Goal: Task Accomplishment & Management: Complete application form

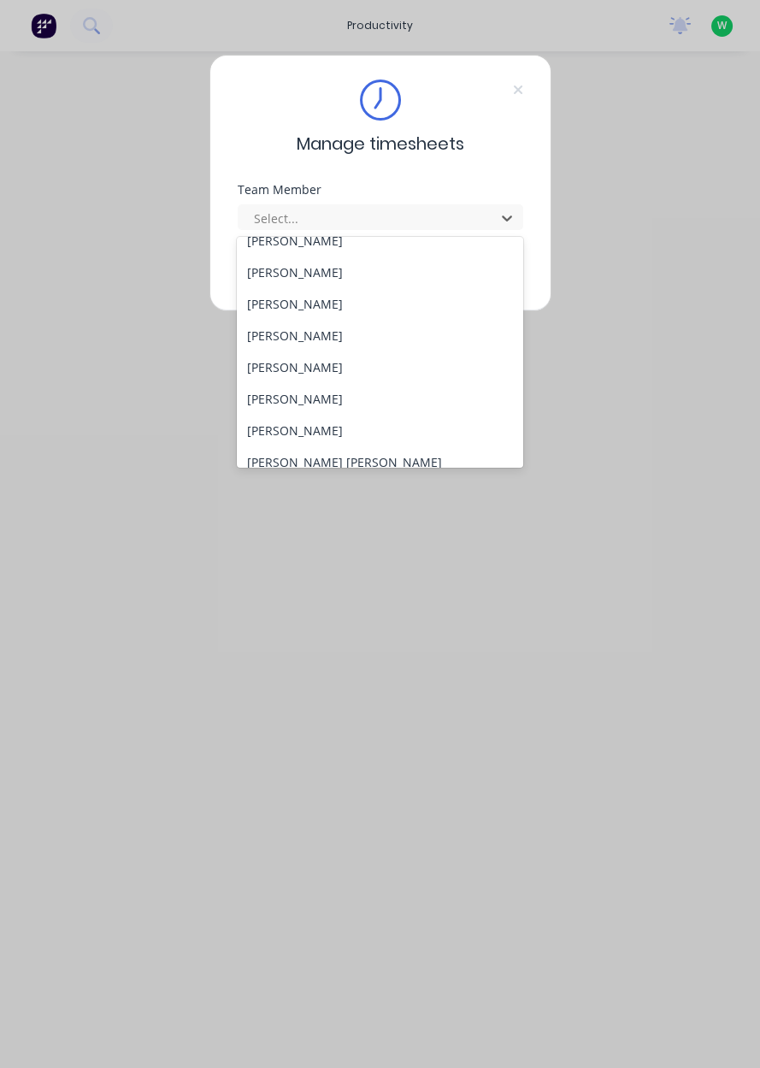
scroll to position [81, 0]
click at [282, 424] on div "[PERSON_NAME]" at bounding box center [380, 428] width 287 height 32
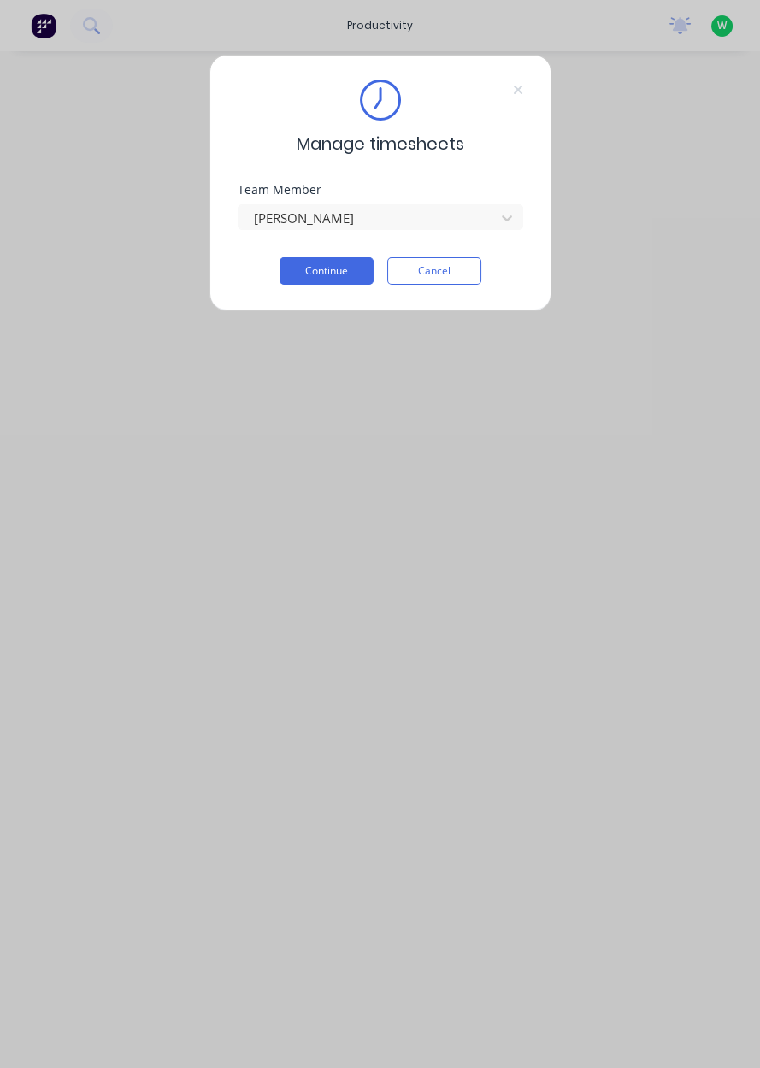
click at [325, 271] on button "Continue" at bounding box center [327, 270] width 94 height 27
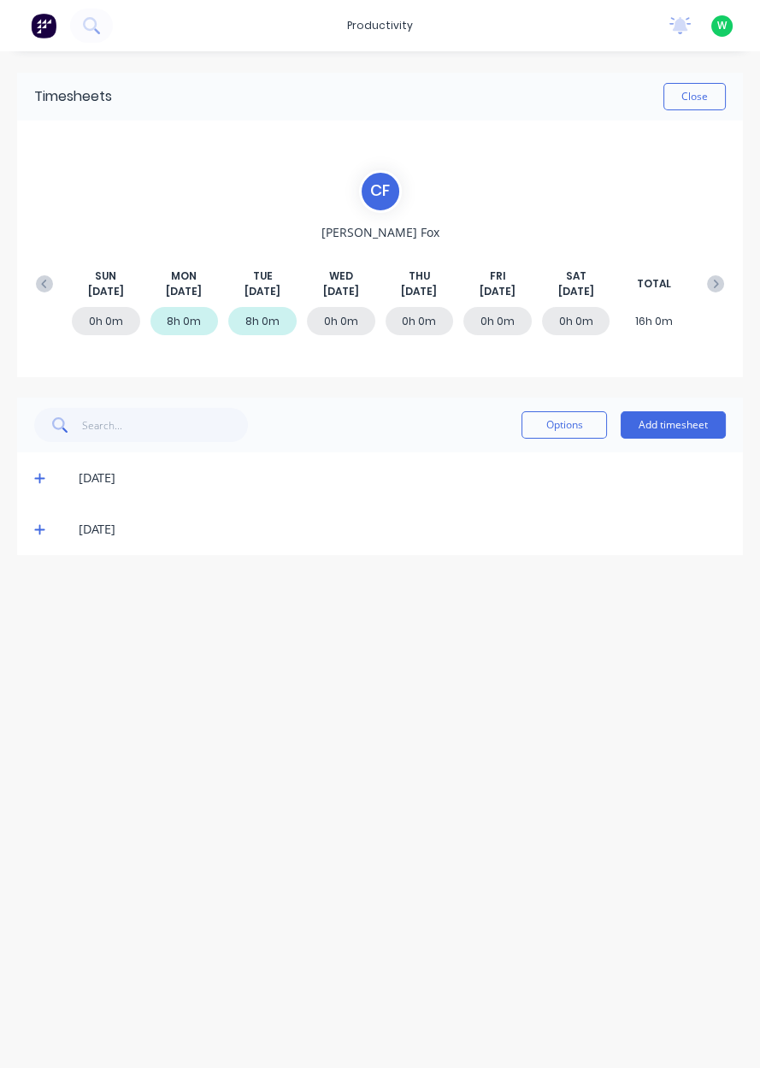
click at [677, 423] on button "Add timesheet" at bounding box center [673, 424] width 105 height 27
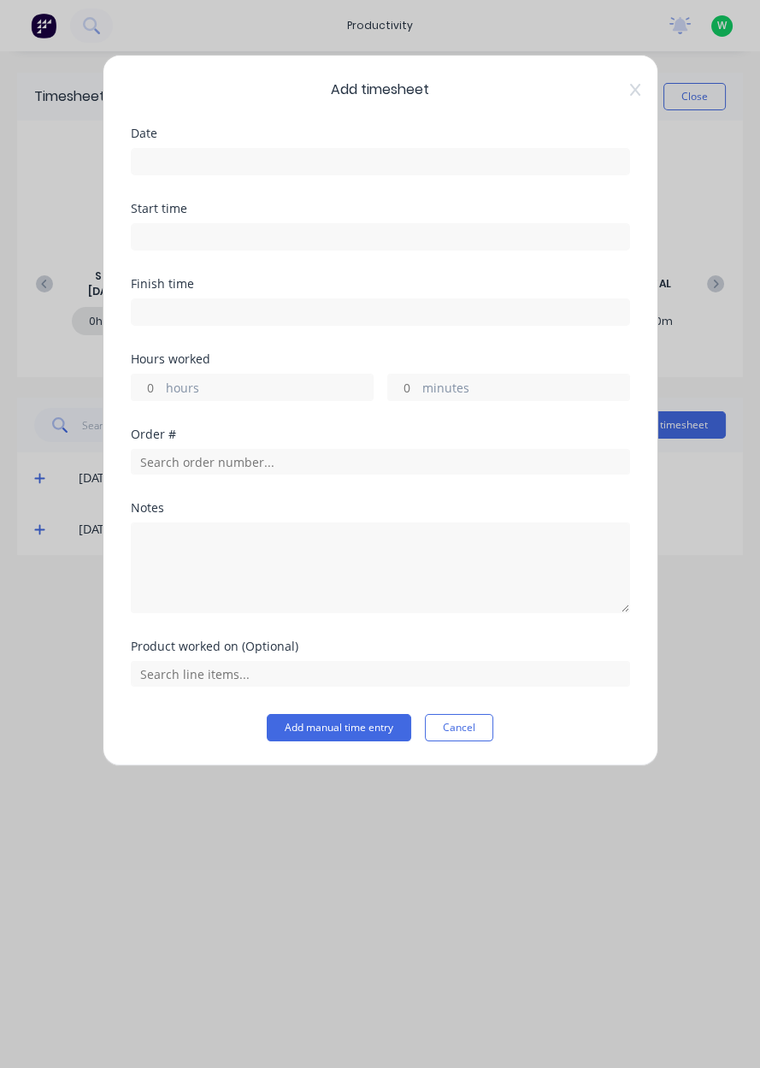
click at [361, 169] on input at bounding box center [381, 162] width 498 height 26
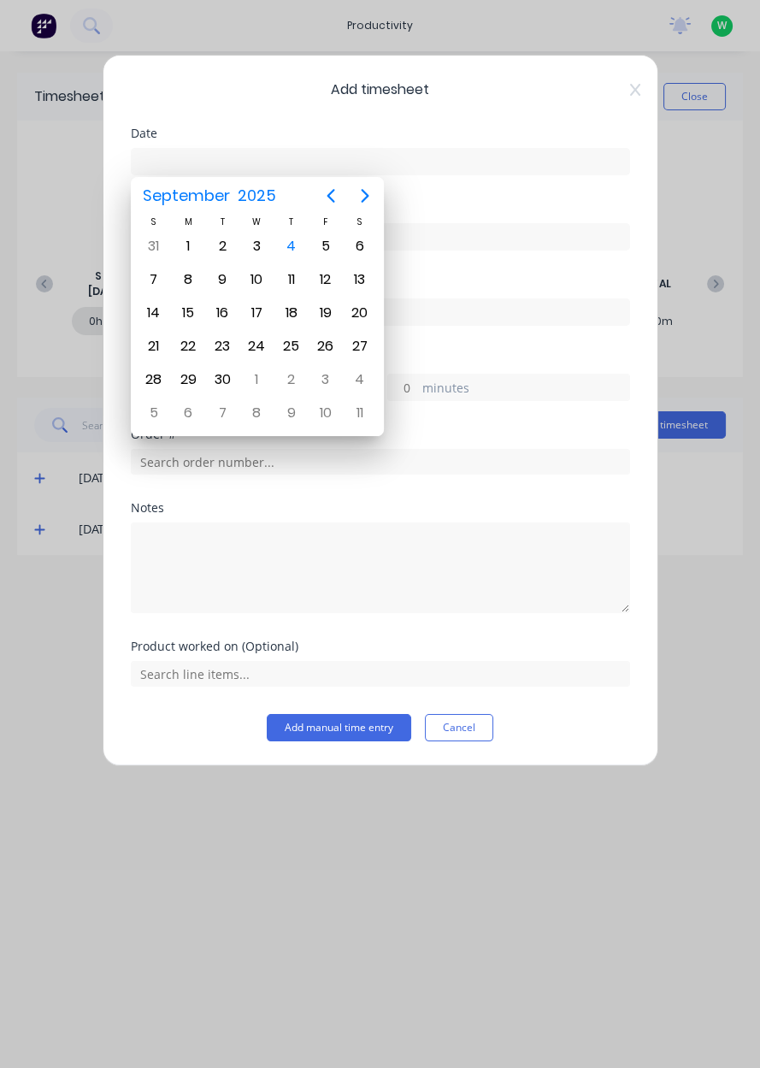
click at [298, 251] on div "4" at bounding box center [292, 247] width 26 height 26
type input "[DATE]"
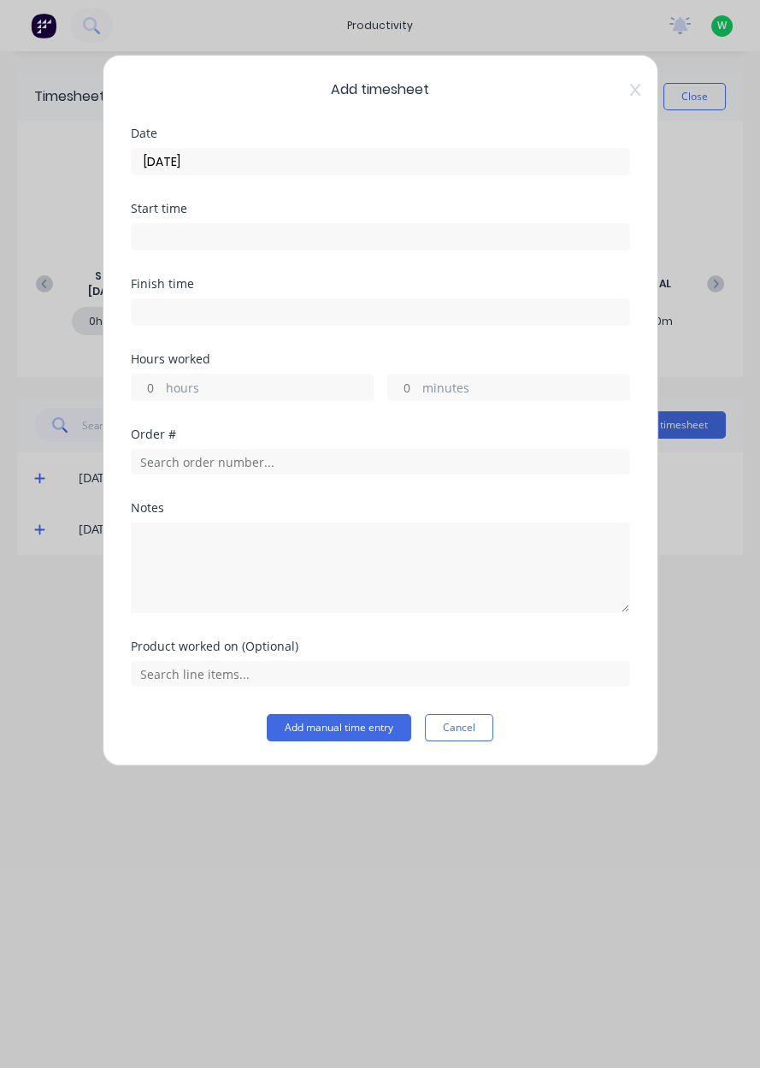
click at [258, 396] on label "hours" at bounding box center [269, 389] width 207 height 21
click at [162, 396] on input "hours" at bounding box center [147, 388] width 30 height 26
type input "4"
click at [482, 464] on input "text" at bounding box center [381, 462] width 500 height 26
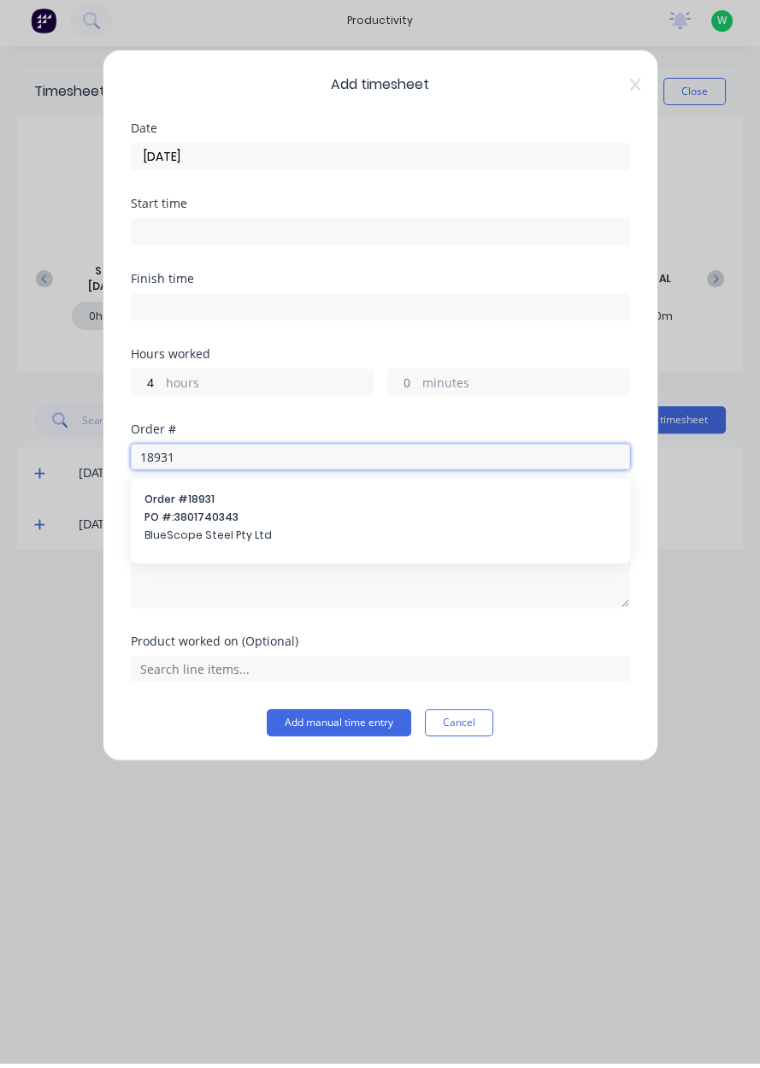
type input "18931"
click at [237, 528] on span "PO #: 3801740343" at bounding box center [381, 522] width 472 height 15
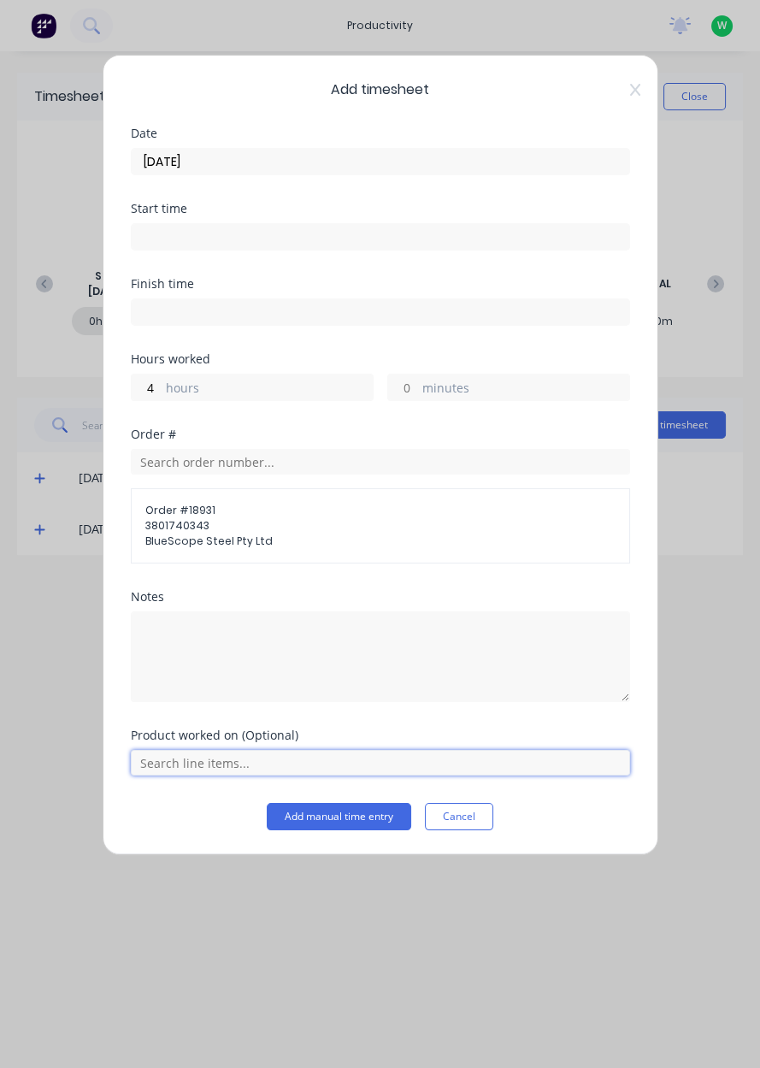
click at [263, 768] on input "text" at bounding box center [381, 763] width 500 height 26
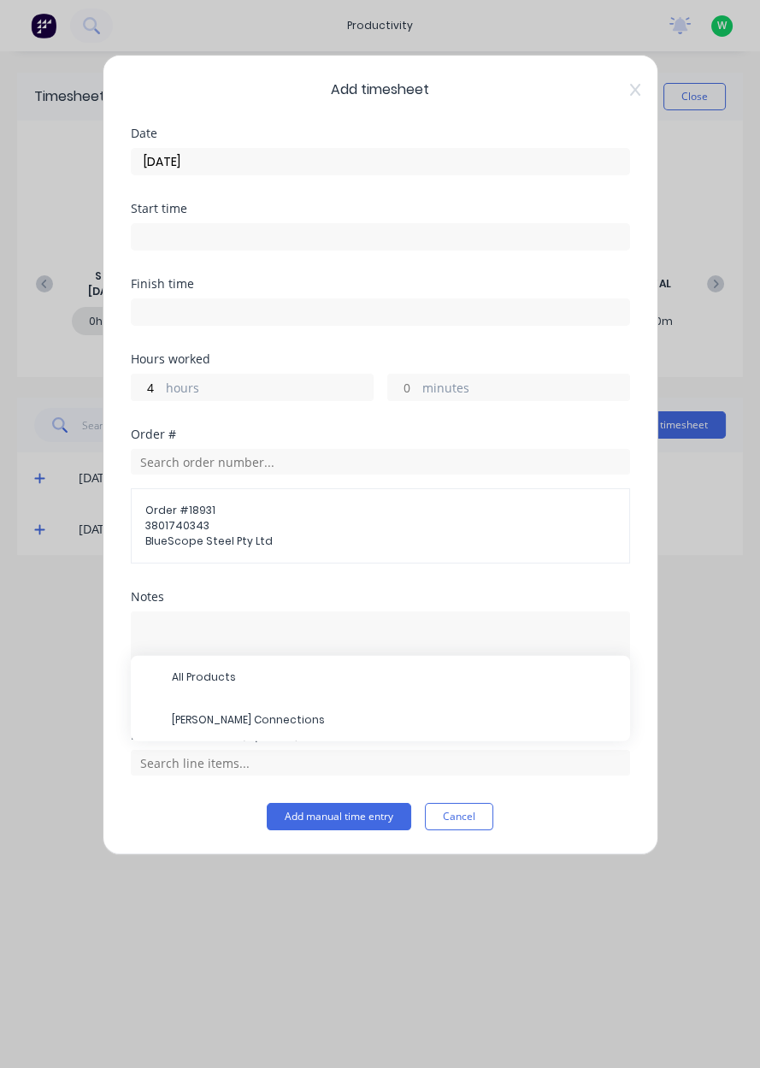
click at [222, 395] on label "hours" at bounding box center [269, 389] width 207 height 21
click at [162, 395] on input "4" at bounding box center [147, 388] width 30 height 26
type input "5"
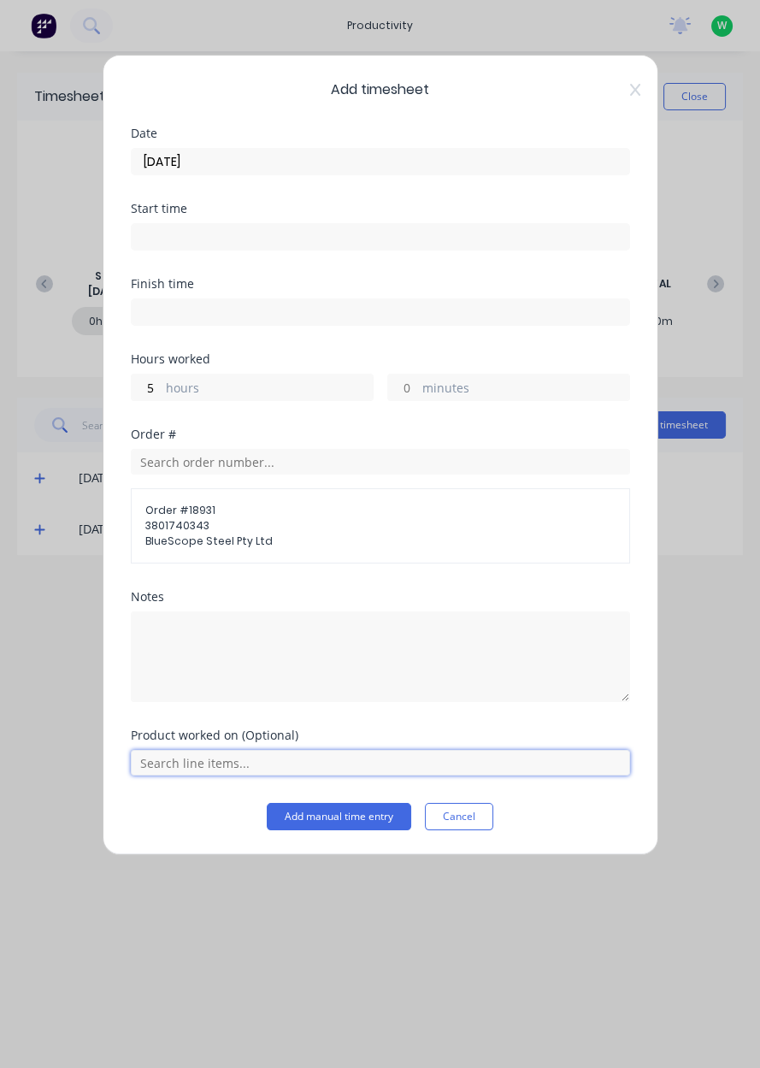
click at [217, 766] on input "text" at bounding box center [381, 763] width 500 height 26
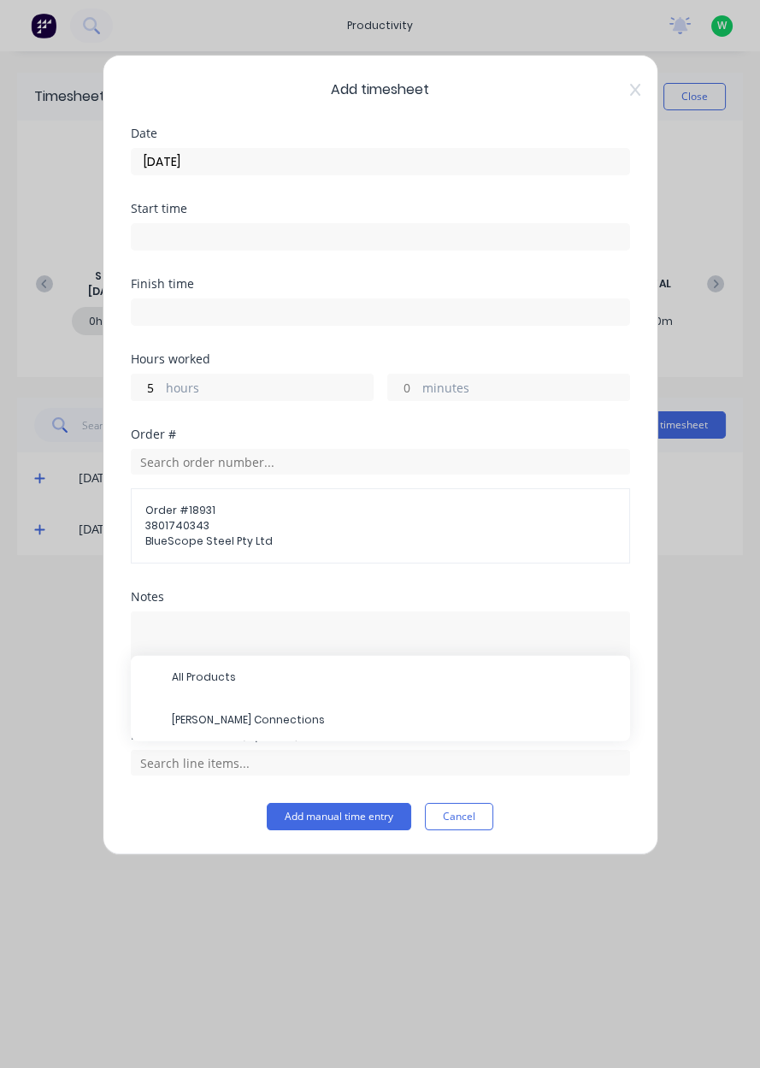
click at [245, 736] on div "[PERSON_NAME] Connections" at bounding box center [381, 720] width 500 height 43
click at [222, 723] on span "[PERSON_NAME] Connections" at bounding box center [394, 719] width 445 height 15
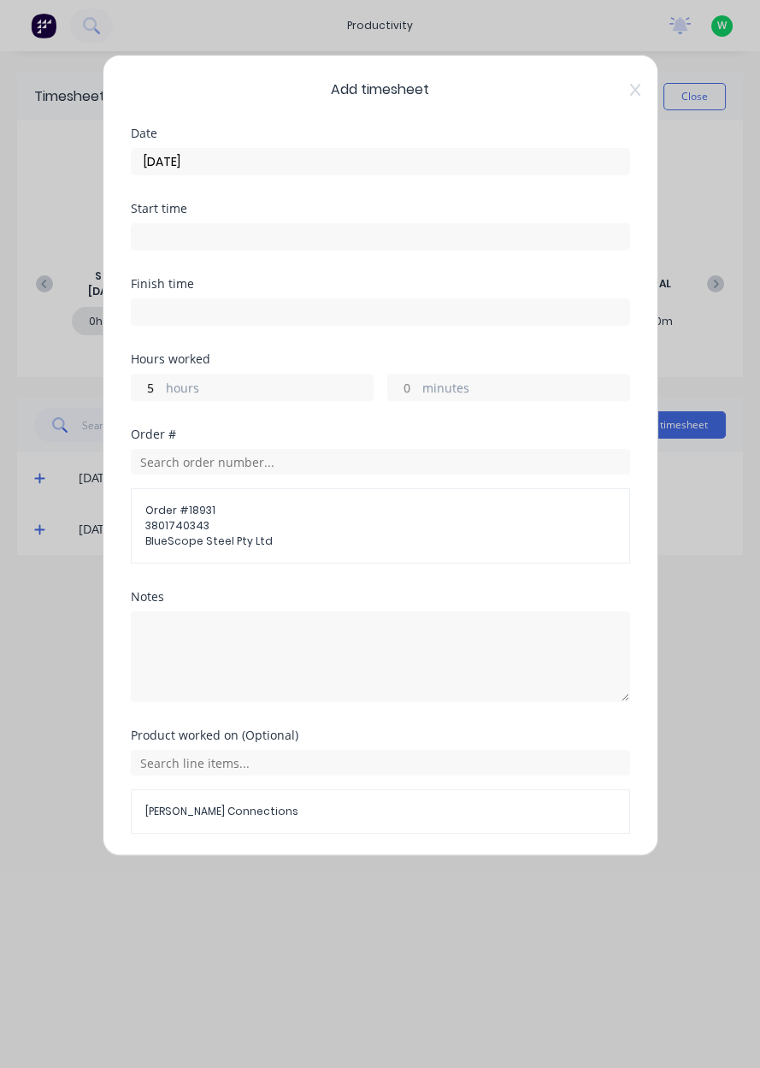
click at [357, 878] on button "Add manual time entry" at bounding box center [339, 874] width 145 height 27
